Goal: Transaction & Acquisition: Purchase product/service

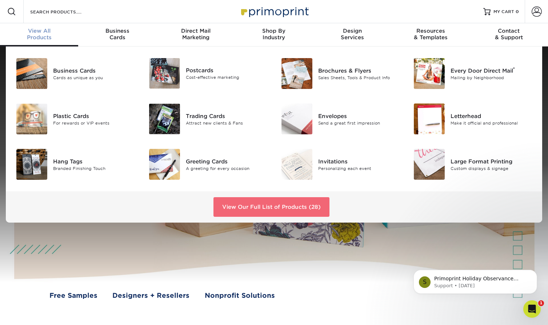
click at [275, 205] on link "View Our Full List of Products (28)" at bounding box center [271, 207] width 116 height 20
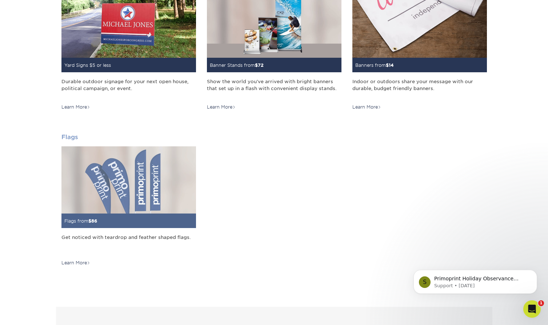
click at [117, 189] on img at bounding box center [128, 179] width 134 height 67
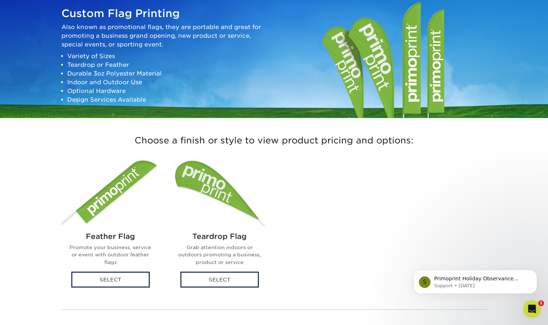
scroll to position [129, 0]
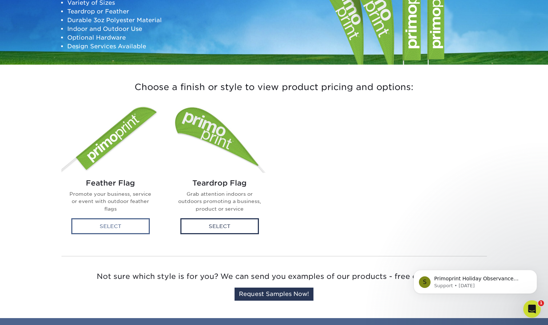
click at [121, 227] on div "Select" at bounding box center [110, 226] width 78 height 16
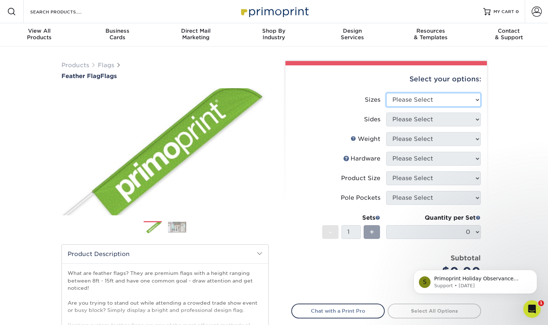
select select "37.00x161.00"
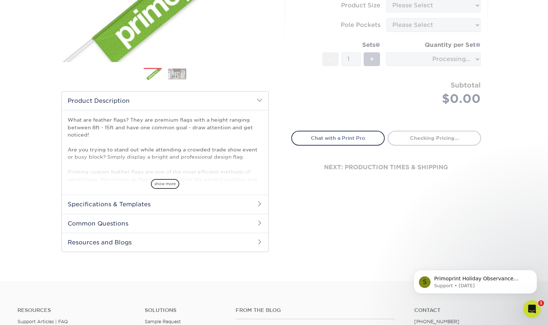
scroll to position [249, 0]
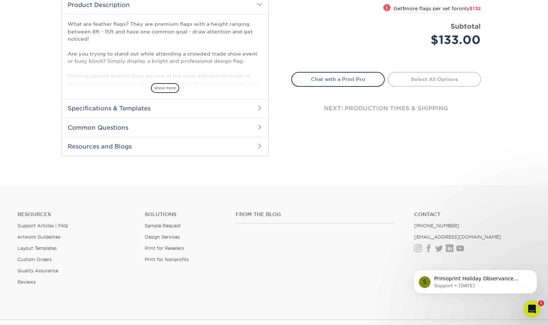
click at [137, 107] on h2 "Specifications & Templates" at bounding box center [165, 108] width 206 height 19
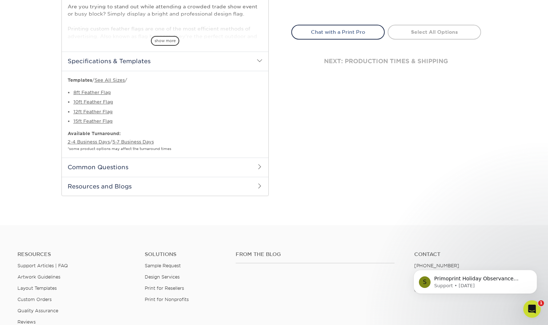
scroll to position [298, 0]
click at [93, 109] on link "12ft Feather Flag" at bounding box center [92, 110] width 39 height 5
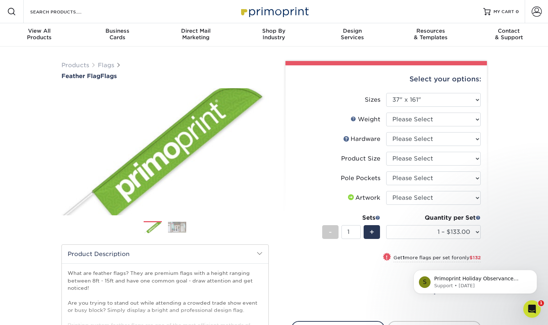
scroll to position [326, 0]
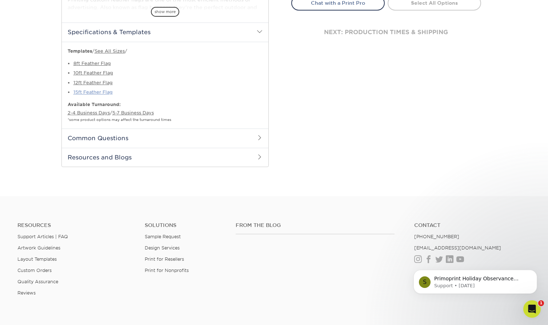
click at [98, 92] on link "15ft Feather Flag" at bounding box center [92, 91] width 39 height 5
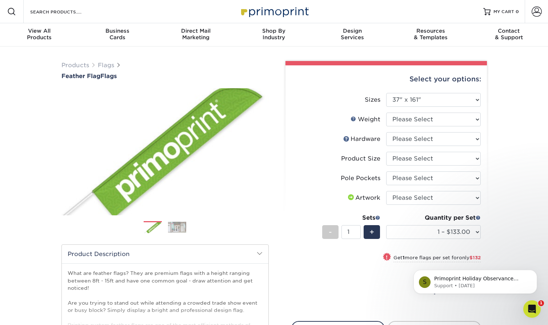
scroll to position [13, 0]
